Goal: Task Accomplishment & Management: Manage account settings

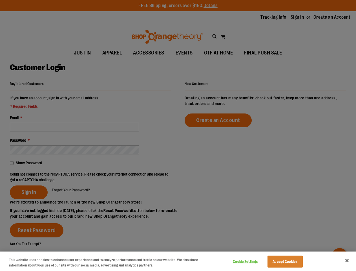
click at [178, 135] on div at bounding box center [178, 135] width 356 height 271
click at [252, 261] on button "Cookie Settings" at bounding box center [245, 261] width 35 height 11
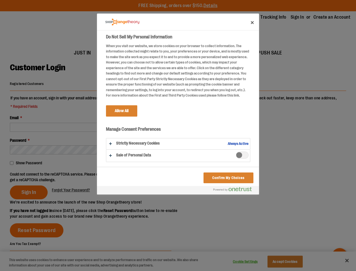
click at [292, 261] on div at bounding box center [178, 135] width 356 height 271
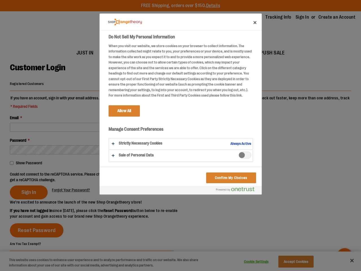
click at [347, 260] on div at bounding box center [180, 135] width 361 height 271
click at [92, 177] on div at bounding box center [180, 135] width 361 height 271
